Goal: Information Seeking & Learning: Compare options

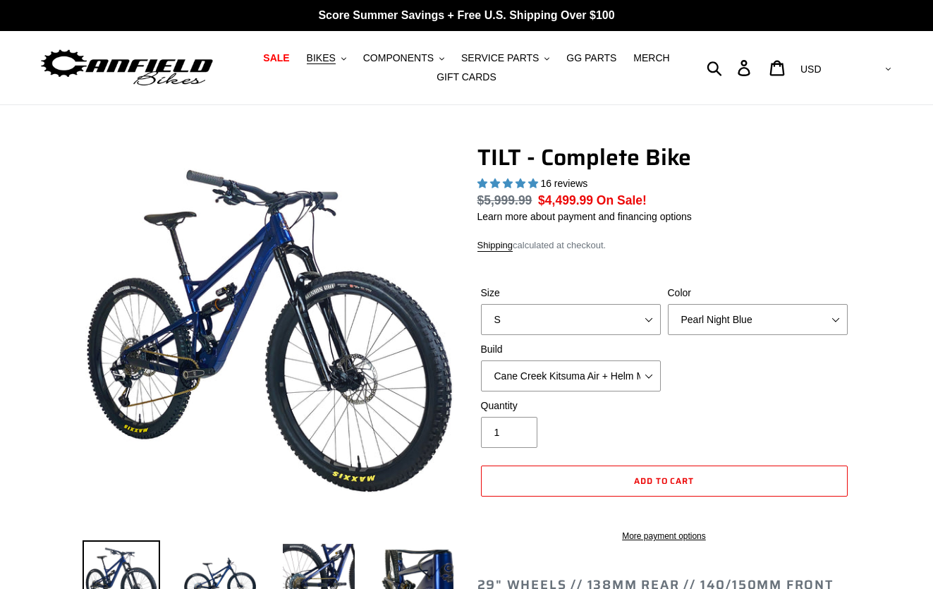
select select "highest-rating"
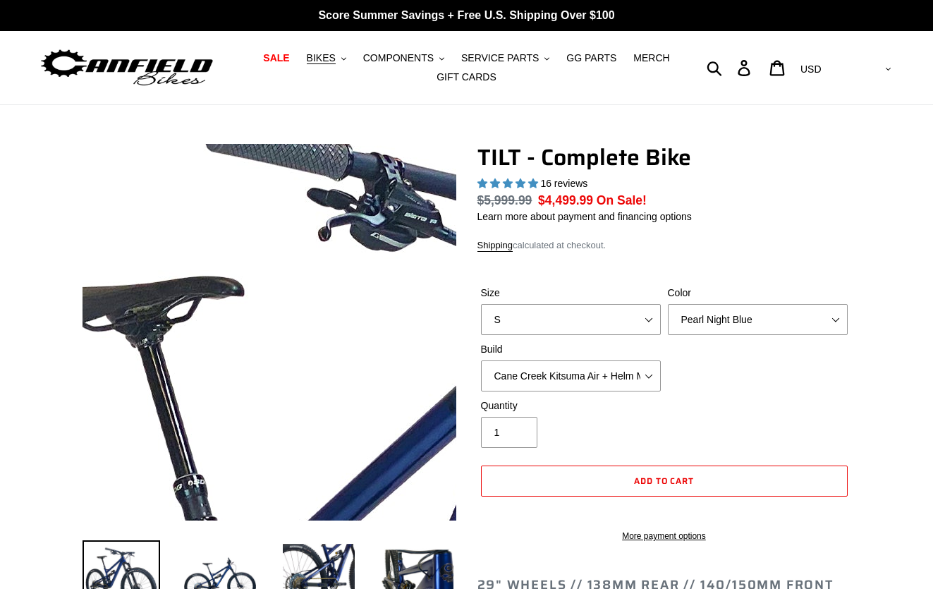
select select "highest-rating"
